Goal: Task Accomplishment & Management: Complete application form

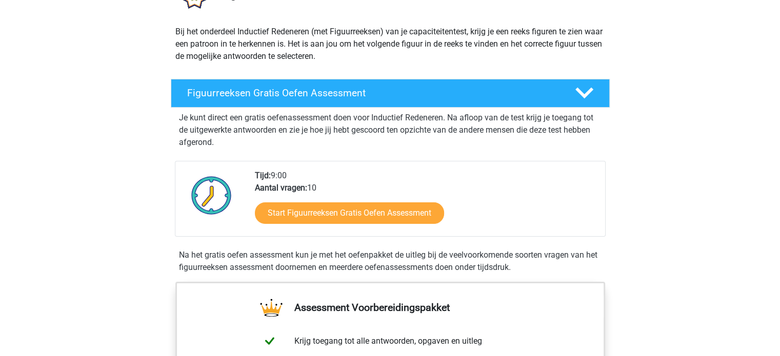
scroll to position [154, 0]
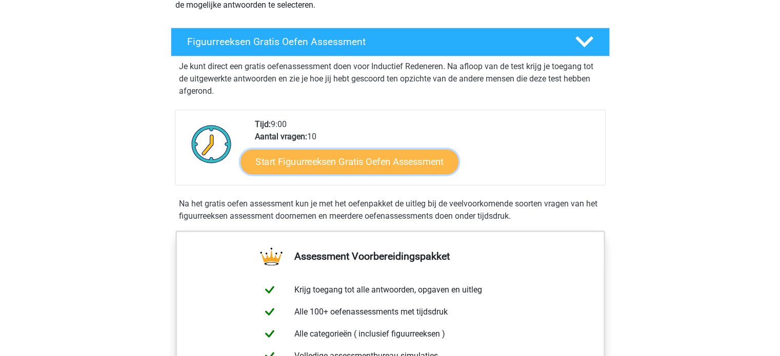
click at [365, 166] on link "Start Figuurreeksen Gratis Oefen Assessment" at bounding box center [349, 161] width 217 height 25
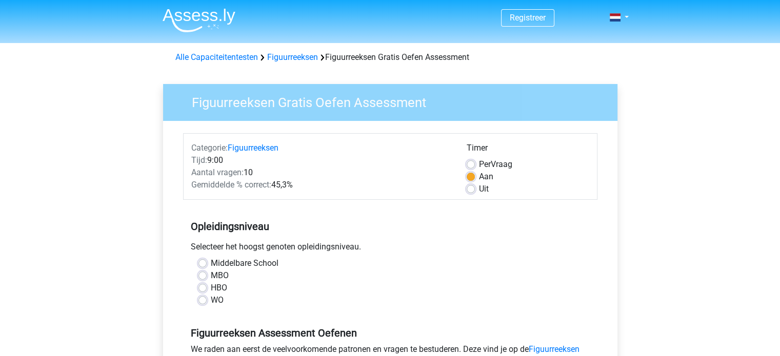
scroll to position [103, 0]
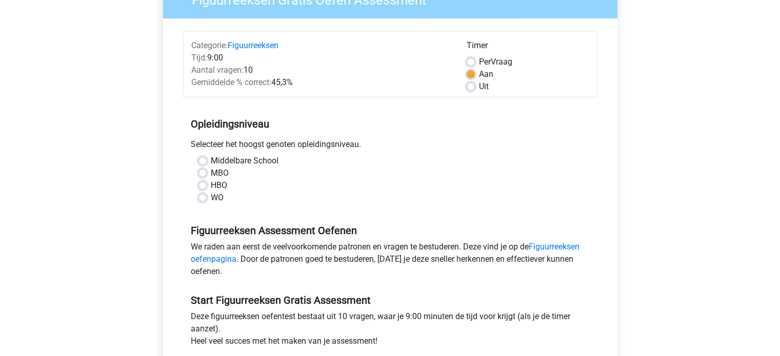
click at [211, 198] on label "WO" at bounding box center [217, 198] width 13 height 12
click at [201, 198] on input "WO" at bounding box center [202, 197] width 8 height 10
radio input "true"
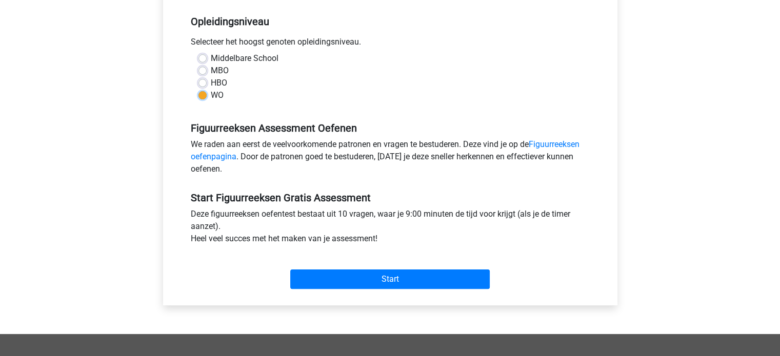
scroll to position [256, 0]
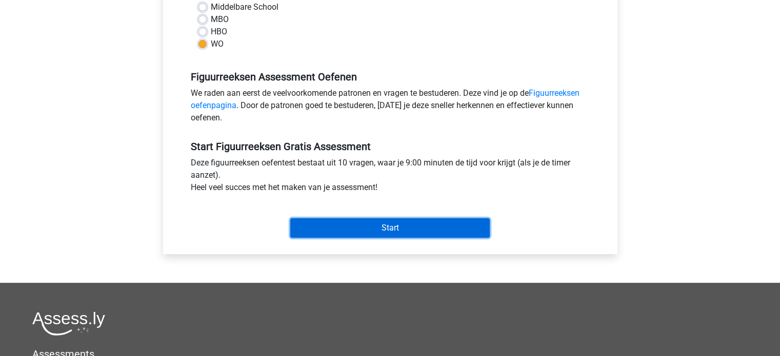
click at [372, 229] on input "Start" at bounding box center [389, 227] width 199 height 19
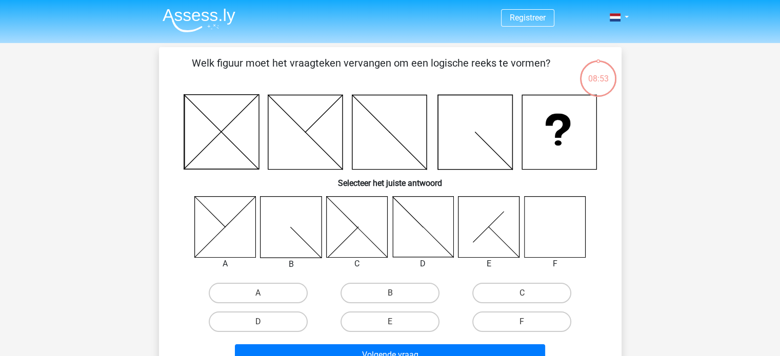
click at [563, 219] on icon at bounding box center [554, 226] width 61 height 61
click at [529, 315] on label "F" at bounding box center [521, 322] width 99 height 21
click at [529, 322] on input "F" at bounding box center [525, 325] width 7 height 7
radio input "true"
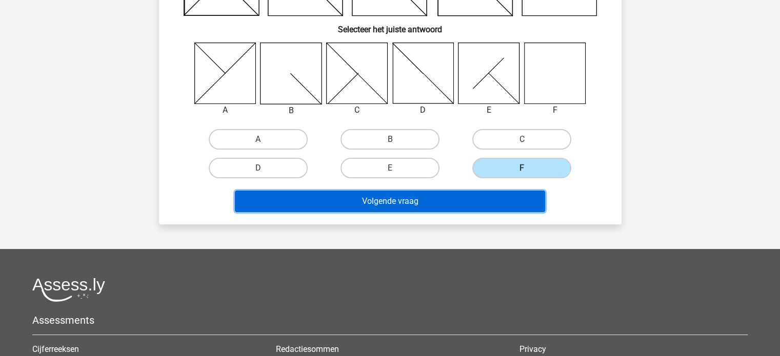
click at [385, 207] on button "Volgende vraag" at bounding box center [390, 202] width 310 height 22
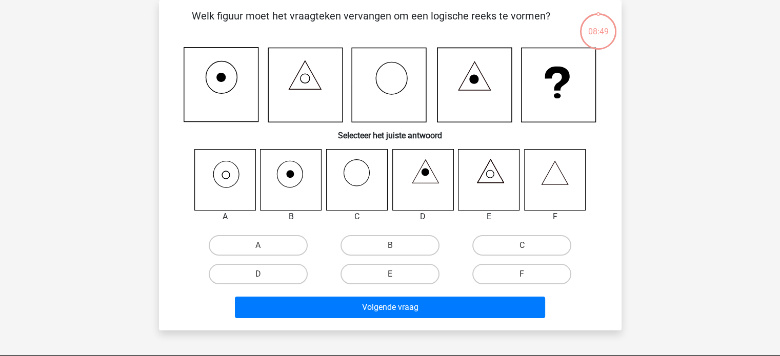
scroll to position [0, 0]
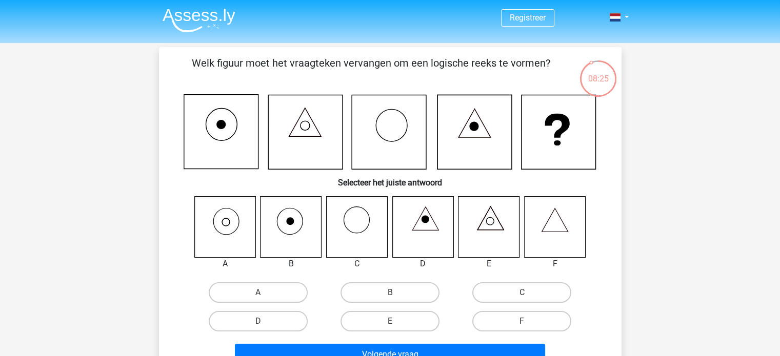
click at [225, 219] on icon at bounding box center [224, 226] width 61 height 61
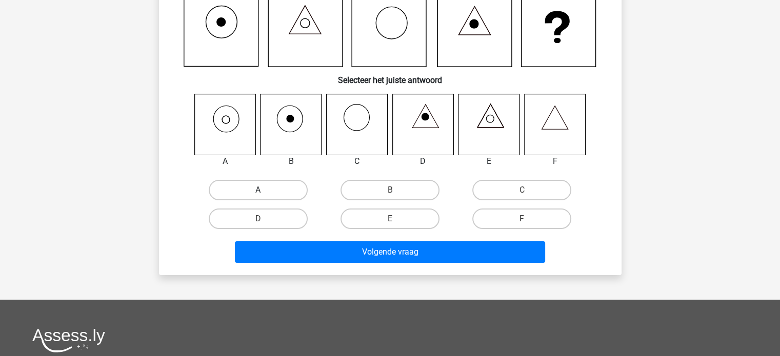
click at [266, 195] on label "A" at bounding box center [258, 190] width 99 height 21
click at [265, 195] on input "A" at bounding box center [261, 193] width 7 height 7
radio input "true"
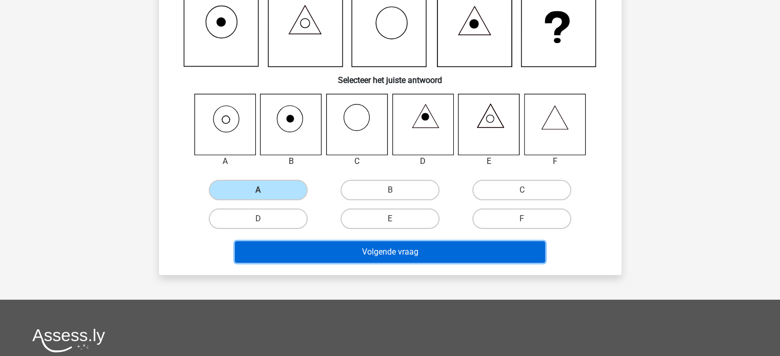
click at [365, 255] on button "Volgende vraag" at bounding box center [390, 253] width 310 height 22
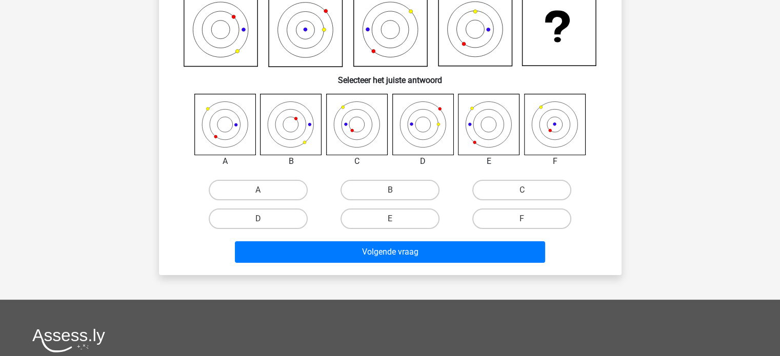
scroll to position [47, 0]
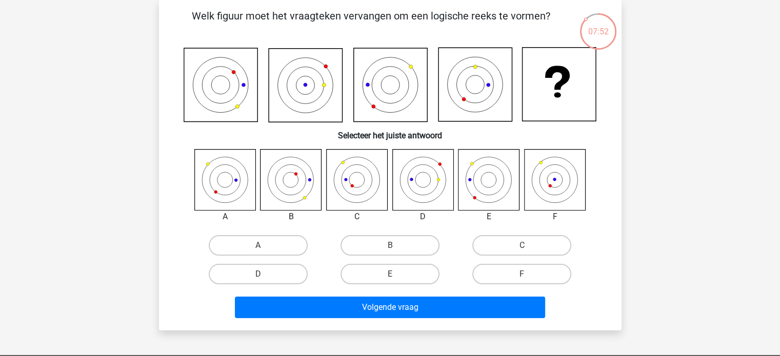
click at [363, 178] on icon at bounding box center [356, 179] width 61 height 61
click at [488, 249] on label "C" at bounding box center [521, 245] width 99 height 21
click at [522, 249] on input "C" at bounding box center [525, 249] width 7 height 7
radio input "true"
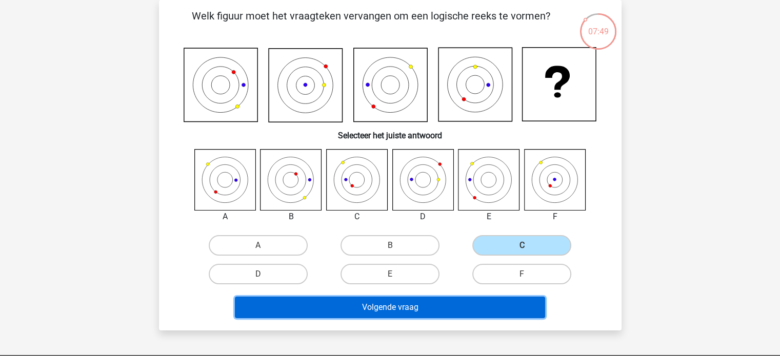
click at [453, 312] on button "Volgende vraag" at bounding box center [390, 308] width 310 height 22
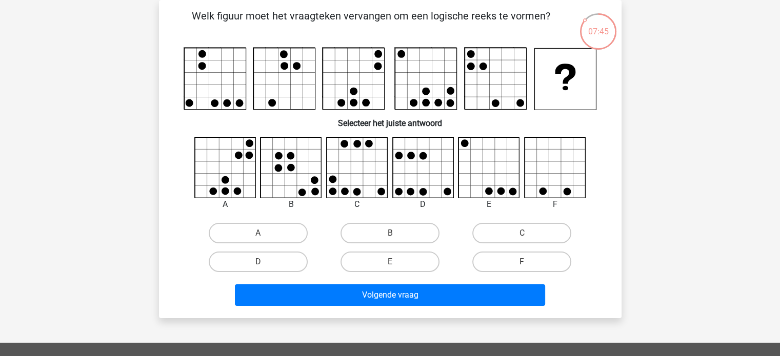
scroll to position [0, 0]
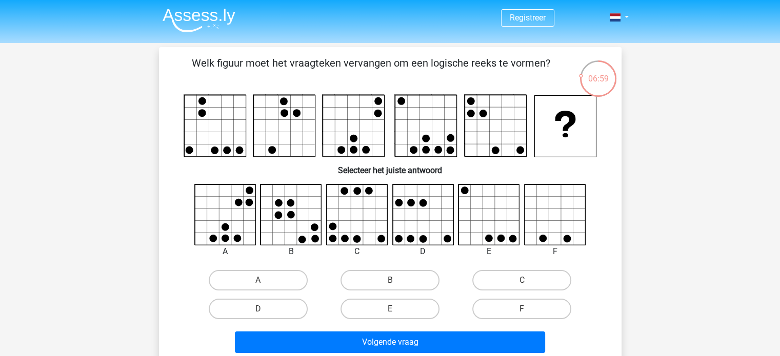
click at [566, 216] on icon at bounding box center [555, 215] width 61 height 61
click at [537, 309] on label "F" at bounding box center [521, 309] width 99 height 21
click at [529, 309] on input "F" at bounding box center [525, 312] width 7 height 7
radio input "true"
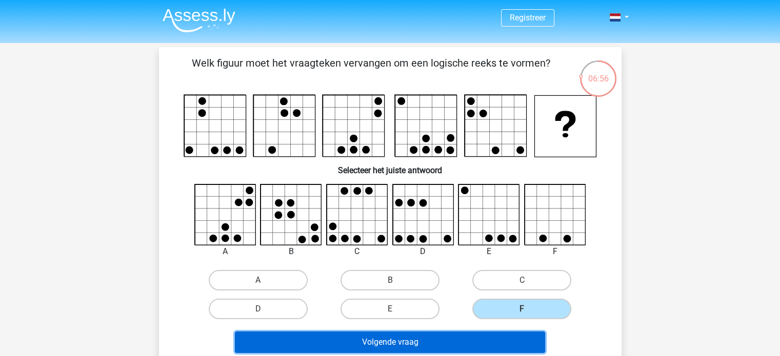
click at [479, 337] on button "Volgende vraag" at bounding box center [390, 343] width 310 height 22
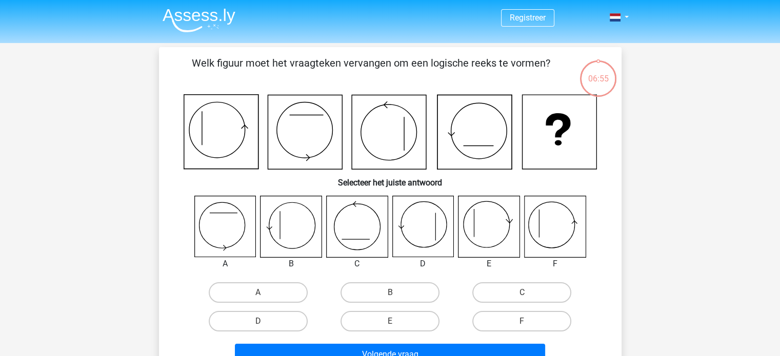
scroll to position [47, 0]
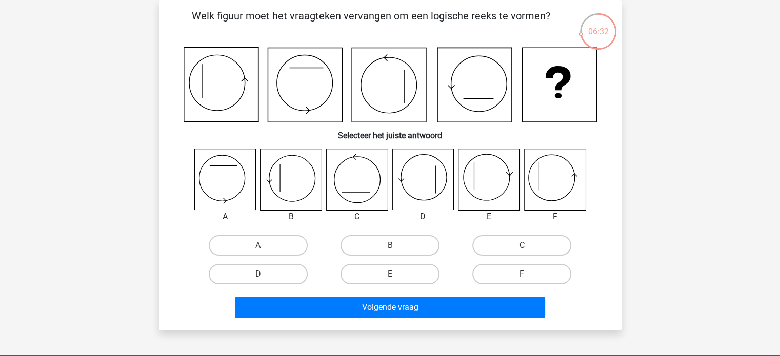
click at [539, 174] on icon at bounding box center [539, 176] width 0 height 27
click at [507, 268] on label "F" at bounding box center [521, 274] width 99 height 21
click at [522, 274] on input "F" at bounding box center [525, 277] width 7 height 7
radio input "true"
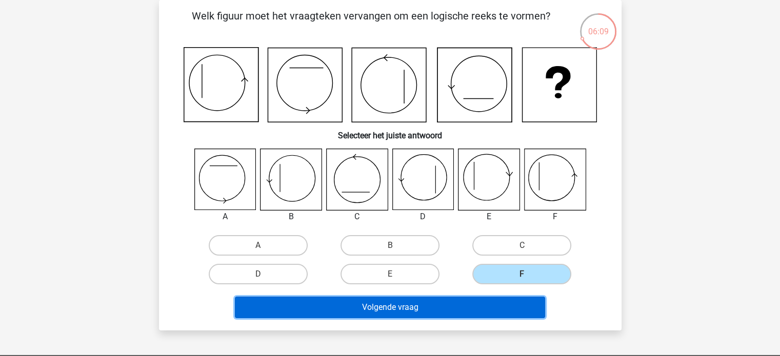
click at [500, 306] on button "Volgende vraag" at bounding box center [390, 308] width 310 height 22
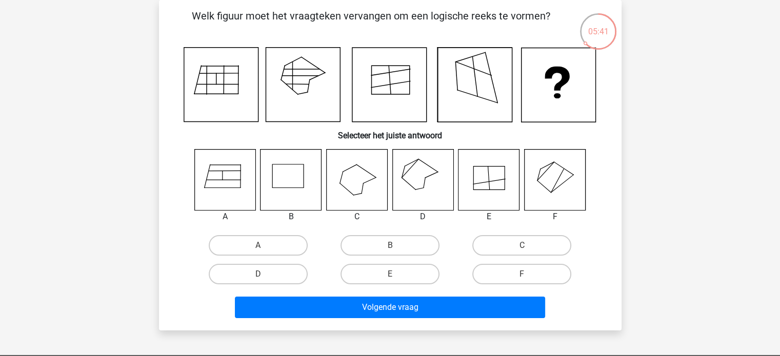
click at [423, 178] on icon at bounding box center [422, 179] width 61 height 61
click at [273, 278] on label "D" at bounding box center [258, 274] width 99 height 21
click at [265, 278] on input "D" at bounding box center [261, 277] width 7 height 7
radio input "true"
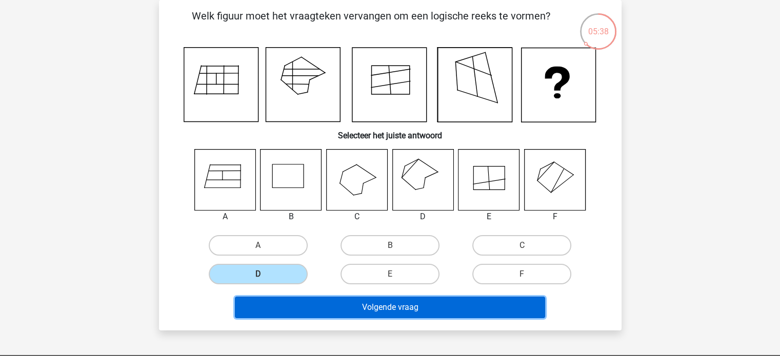
click at [367, 311] on button "Volgende vraag" at bounding box center [390, 308] width 310 height 22
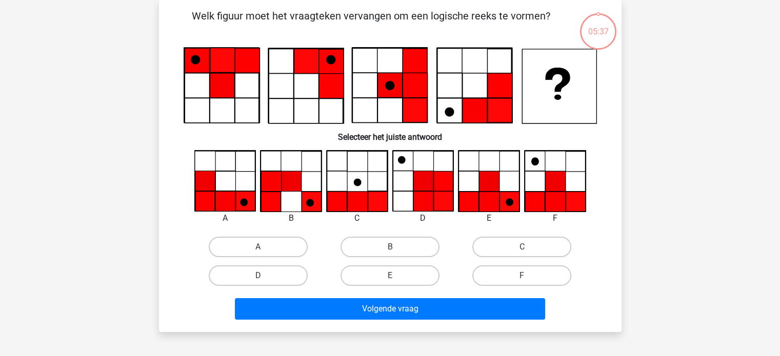
scroll to position [0, 0]
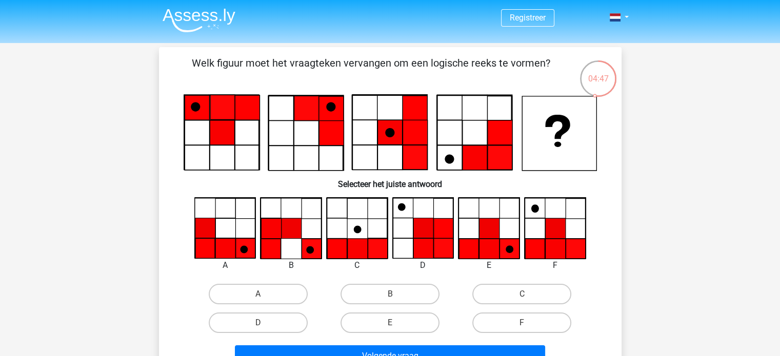
click at [487, 248] on icon at bounding box center [489, 249] width 20 height 20
drag, startPoint x: 416, startPoint y: 319, endPoint x: 425, endPoint y: 339, distance: 22.1
click at [416, 319] on label "E" at bounding box center [390, 323] width 99 height 21
click at [396, 323] on input "E" at bounding box center [393, 326] width 7 height 7
radio input "true"
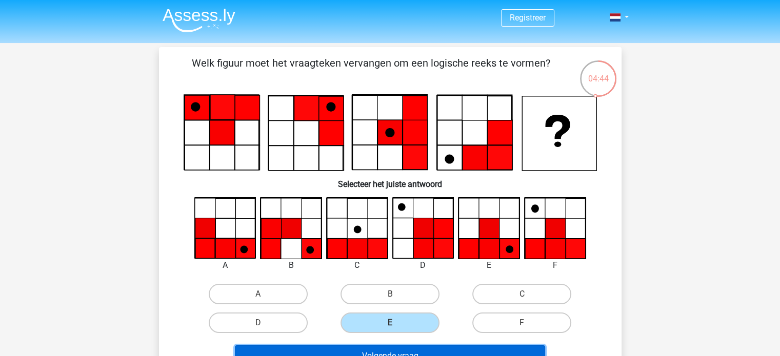
click at [429, 346] on button "Volgende vraag" at bounding box center [390, 357] width 310 height 22
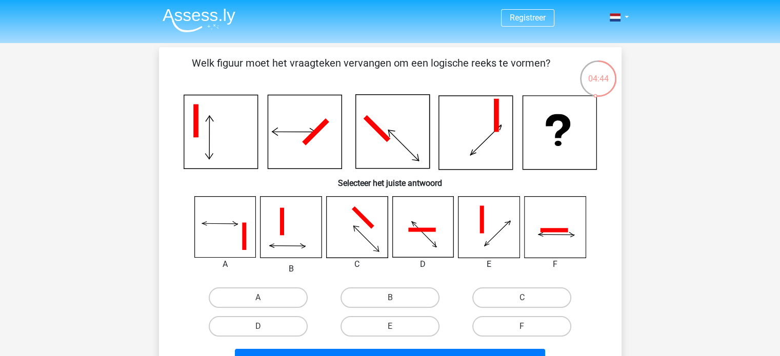
scroll to position [47, 0]
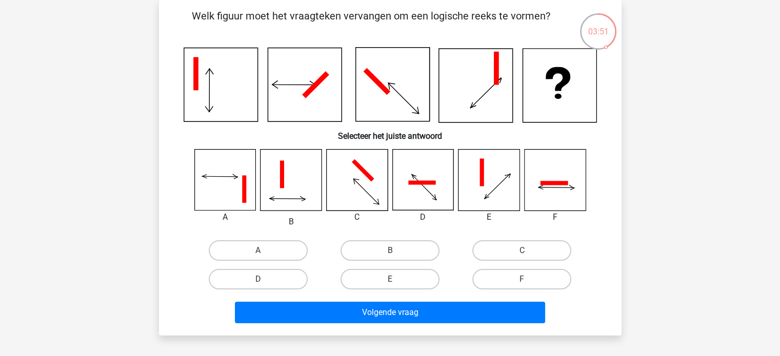
click at [229, 194] on icon at bounding box center [224, 180] width 61 height 61
click at [259, 246] on label "A" at bounding box center [258, 251] width 99 height 21
click at [259, 251] on input "A" at bounding box center [261, 254] width 7 height 7
radio input "true"
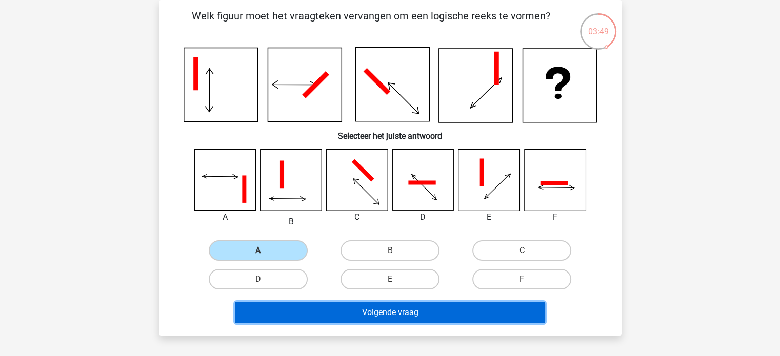
click at [338, 311] on button "Volgende vraag" at bounding box center [390, 313] width 310 height 22
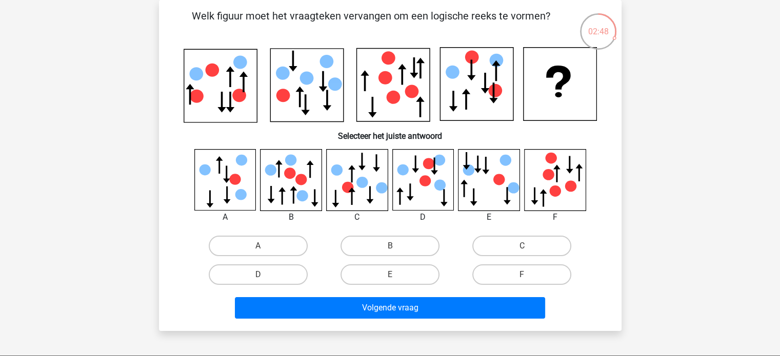
click at [229, 191] on icon at bounding box center [224, 179] width 61 height 61
click at [253, 239] on label "A" at bounding box center [258, 246] width 99 height 21
click at [258, 246] on input "A" at bounding box center [261, 249] width 7 height 7
radio input "true"
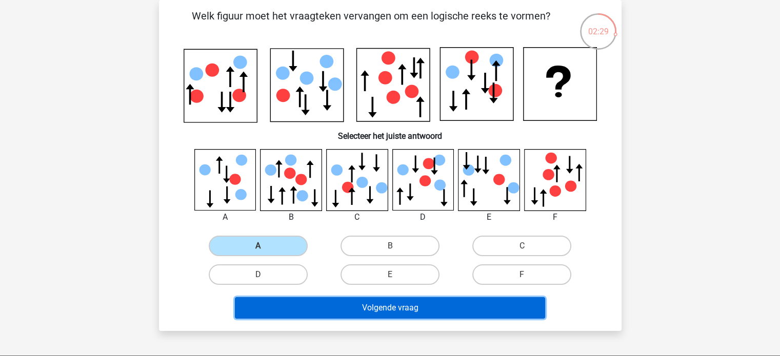
click at [357, 299] on button "Volgende vraag" at bounding box center [390, 308] width 310 height 22
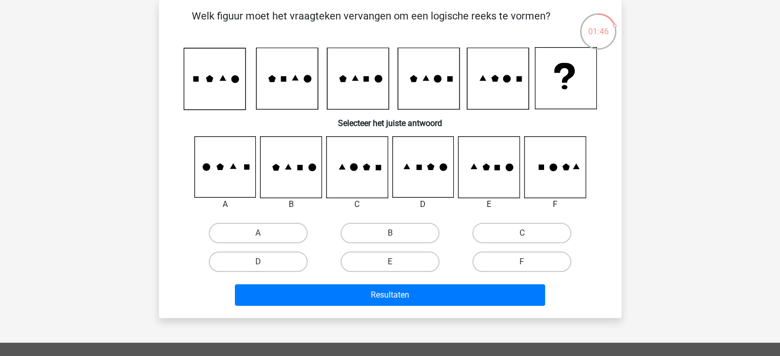
click at [544, 173] on icon at bounding box center [554, 167] width 61 height 61
click at [525, 259] on label "F" at bounding box center [521, 262] width 99 height 21
click at [525, 262] on input "F" at bounding box center [525, 265] width 7 height 7
radio input "true"
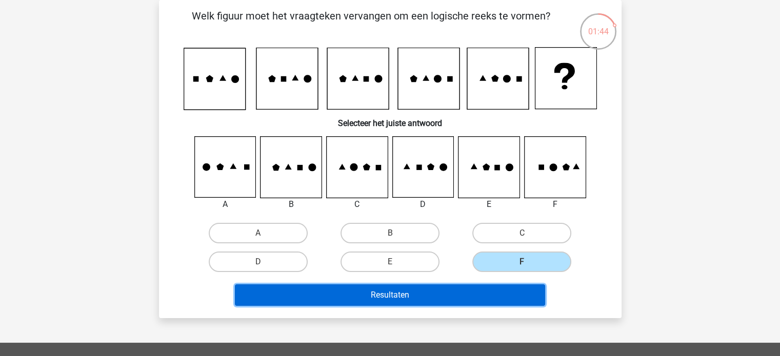
click at [507, 289] on button "Resultaten" at bounding box center [390, 296] width 310 height 22
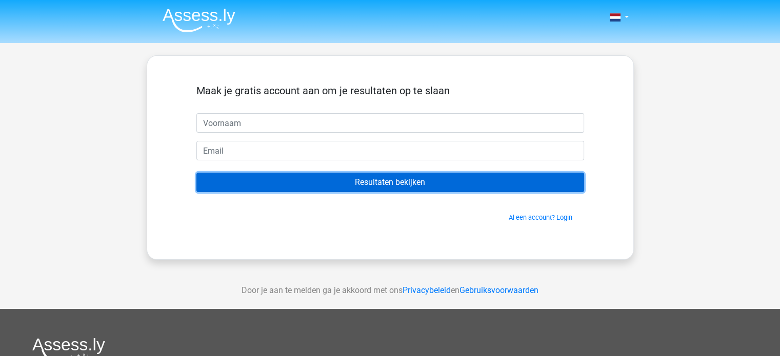
click at [427, 180] on input "Resultaten bekijken" at bounding box center [390, 182] width 388 height 19
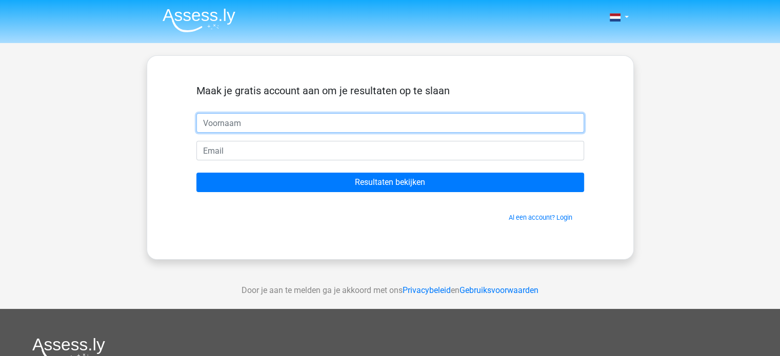
click at [334, 123] on input "text" at bounding box center [390, 122] width 388 height 19
